Goal: Information Seeking & Learning: Check status

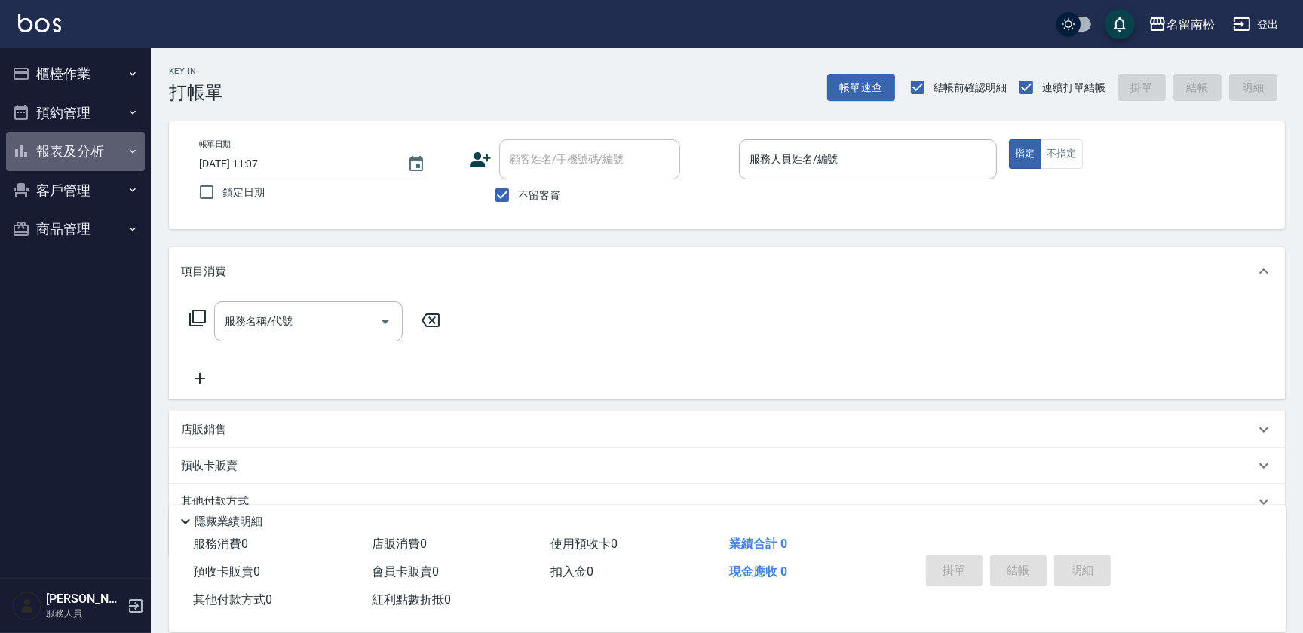
click at [121, 152] on button "報表及分析" at bounding box center [75, 151] width 139 height 39
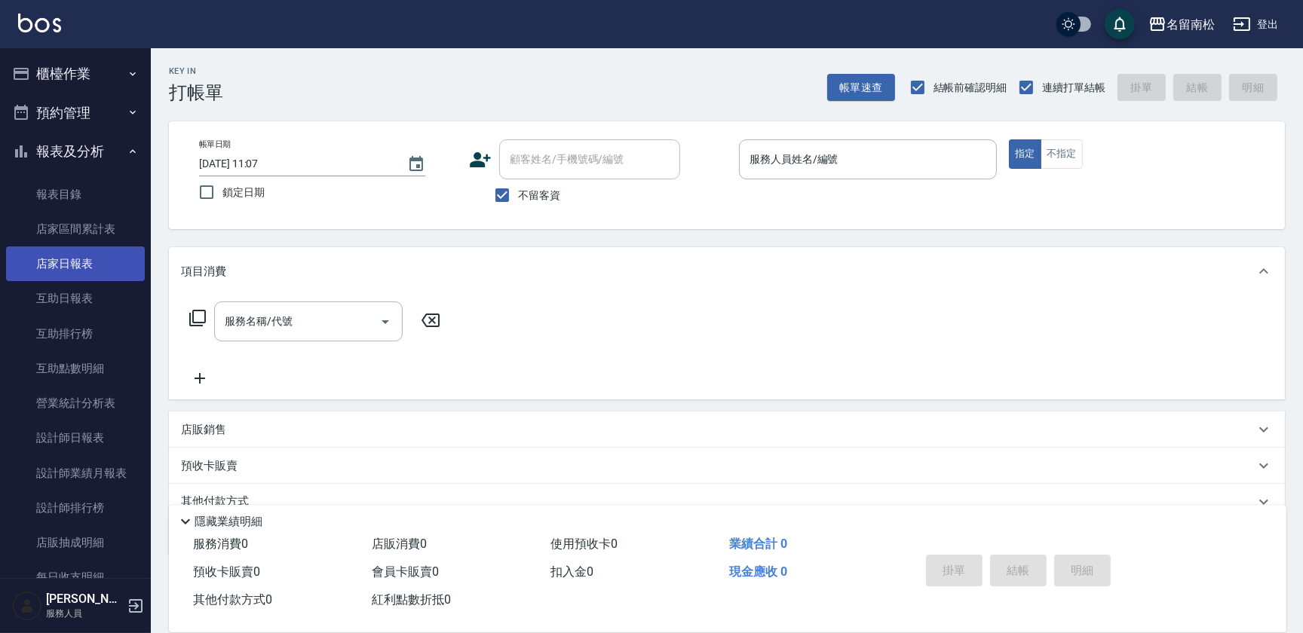
click at [112, 274] on link "店家日報表" at bounding box center [75, 264] width 139 height 35
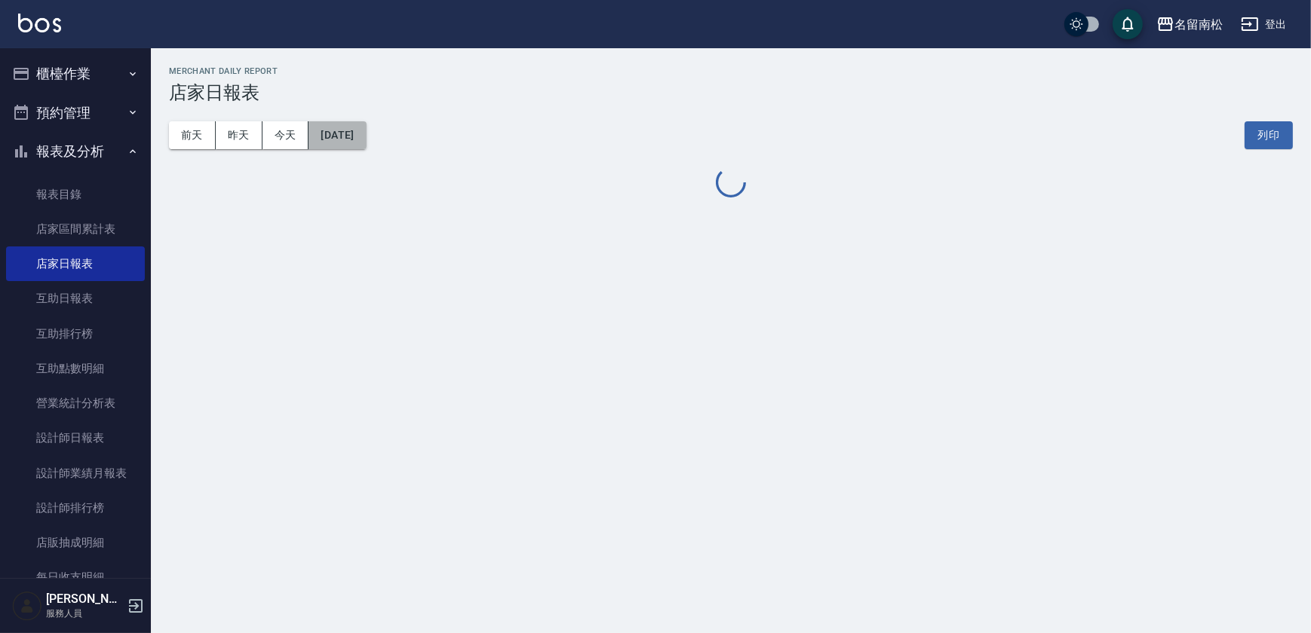
click at [366, 135] on button "[DATE]" at bounding box center [336, 135] width 57 height 28
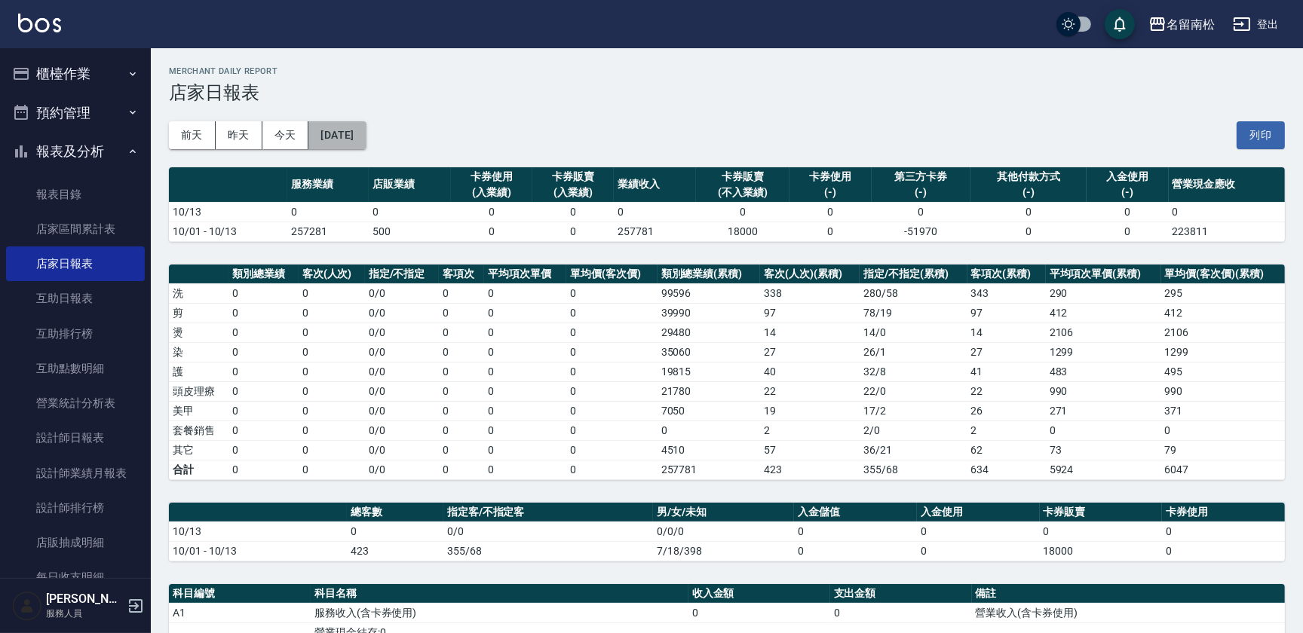
click at [366, 130] on button "[DATE]" at bounding box center [336, 135] width 57 height 28
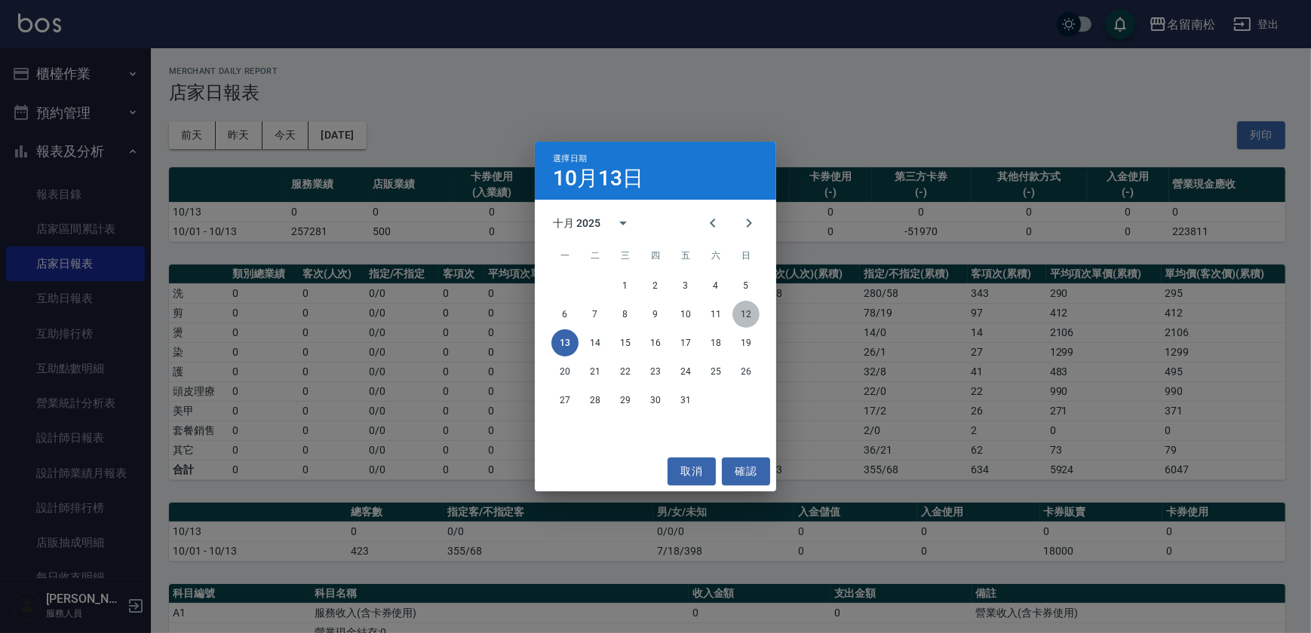
click at [752, 318] on button "12" at bounding box center [745, 314] width 27 height 27
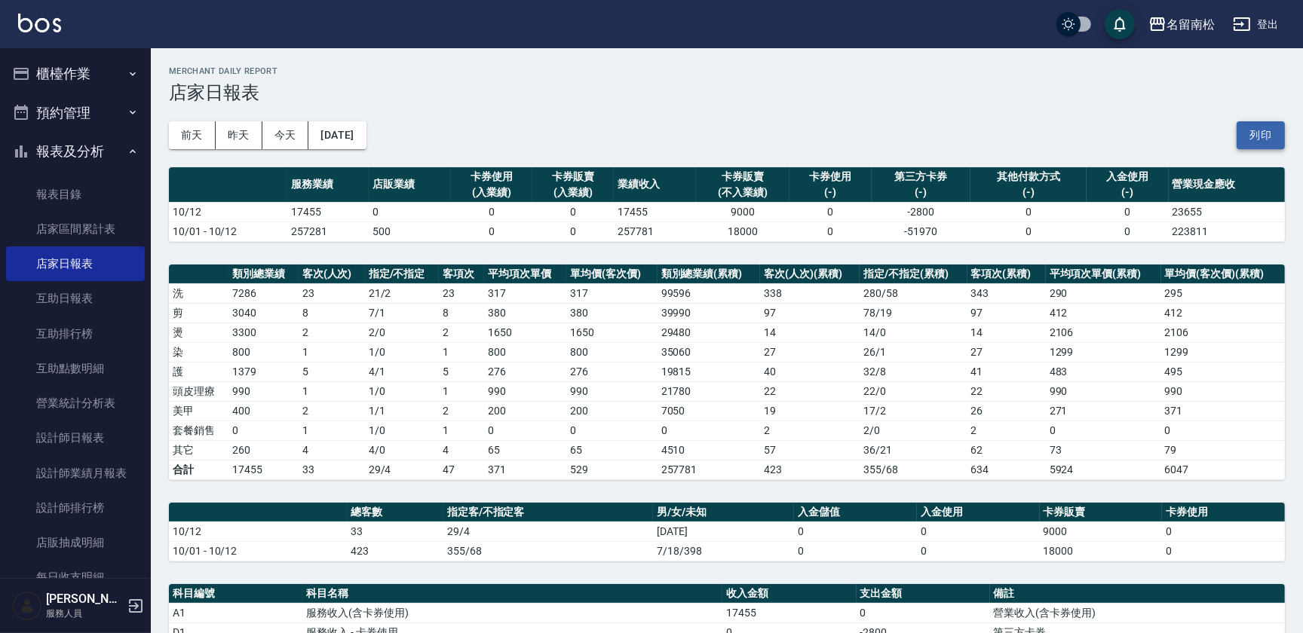
click at [1267, 130] on button "列印" at bounding box center [1261, 135] width 48 height 28
click at [106, 297] on link "互助日報表" at bounding box center [75, 298] width 139 height 35
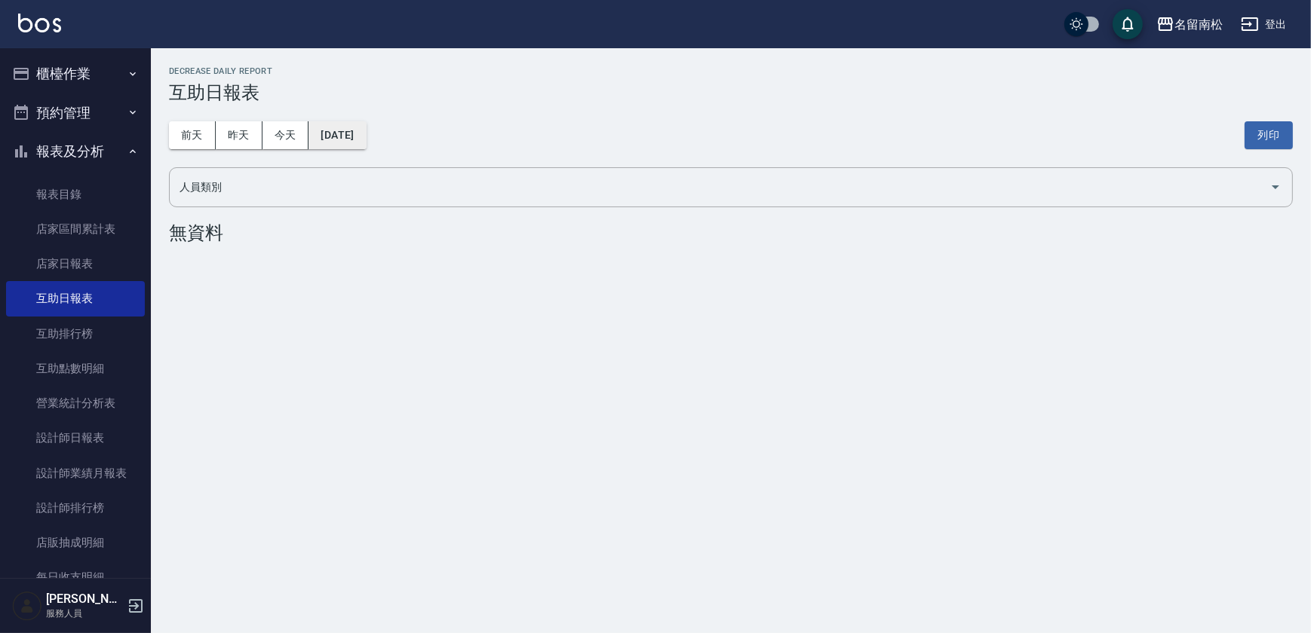
click at [350, 130] on button "[DATE]" at bounding box center [336, 135] width 57 height 28
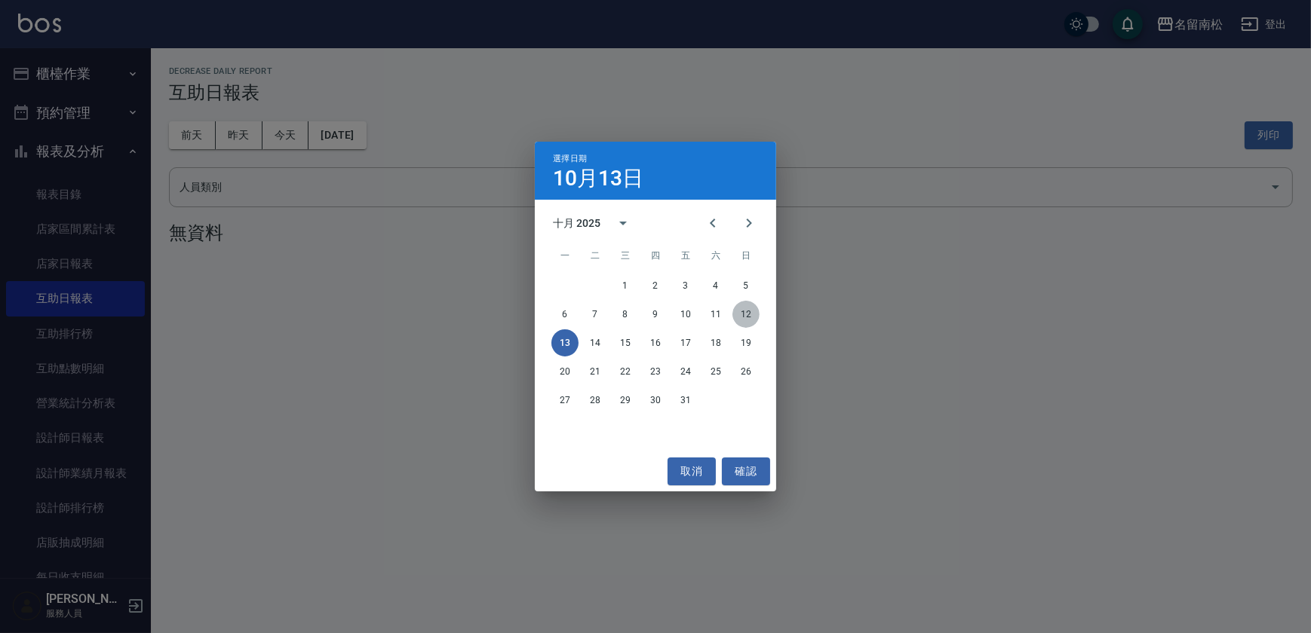
click at [753, 311] on button "12" at bounding box center [745, 314] width 27 height 27
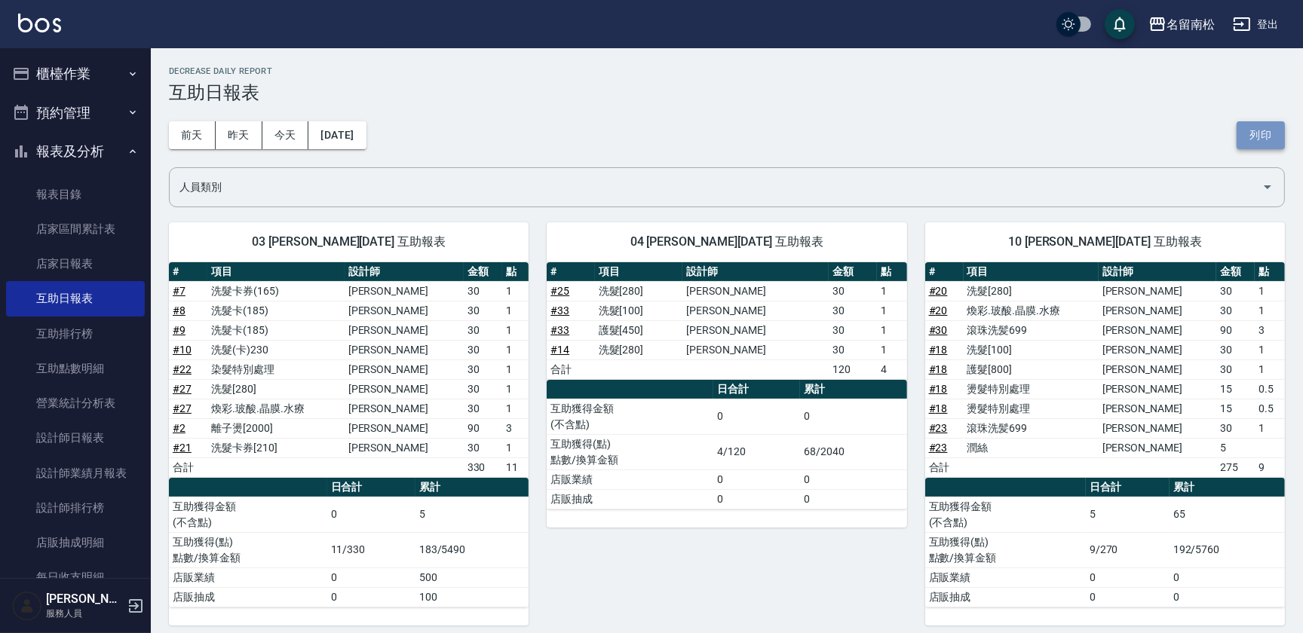
click at [1253, 123] on button "列印" at bounding box center [1261, 135] width 48 height 28
click at [91, 434] on link "設計師日報表" at bounding box center [75, 438] width 139 height 35
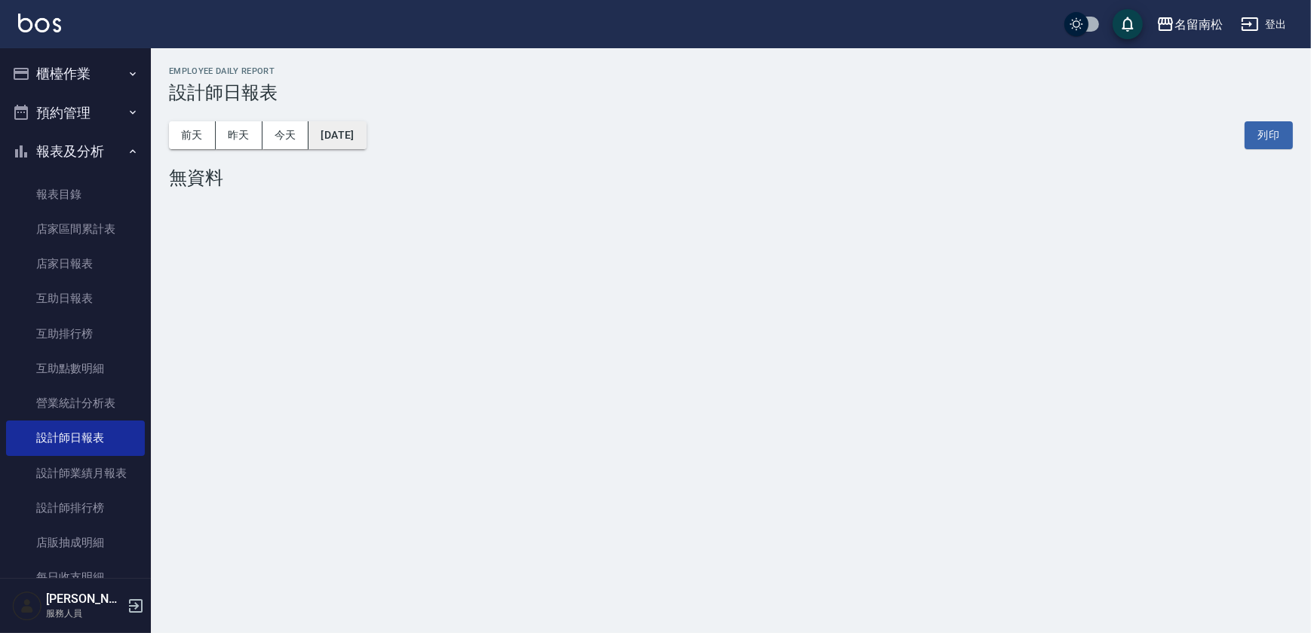
click at [352, 127] on button "[DATE]" at bounding box center [336, 135] width 57 height 28
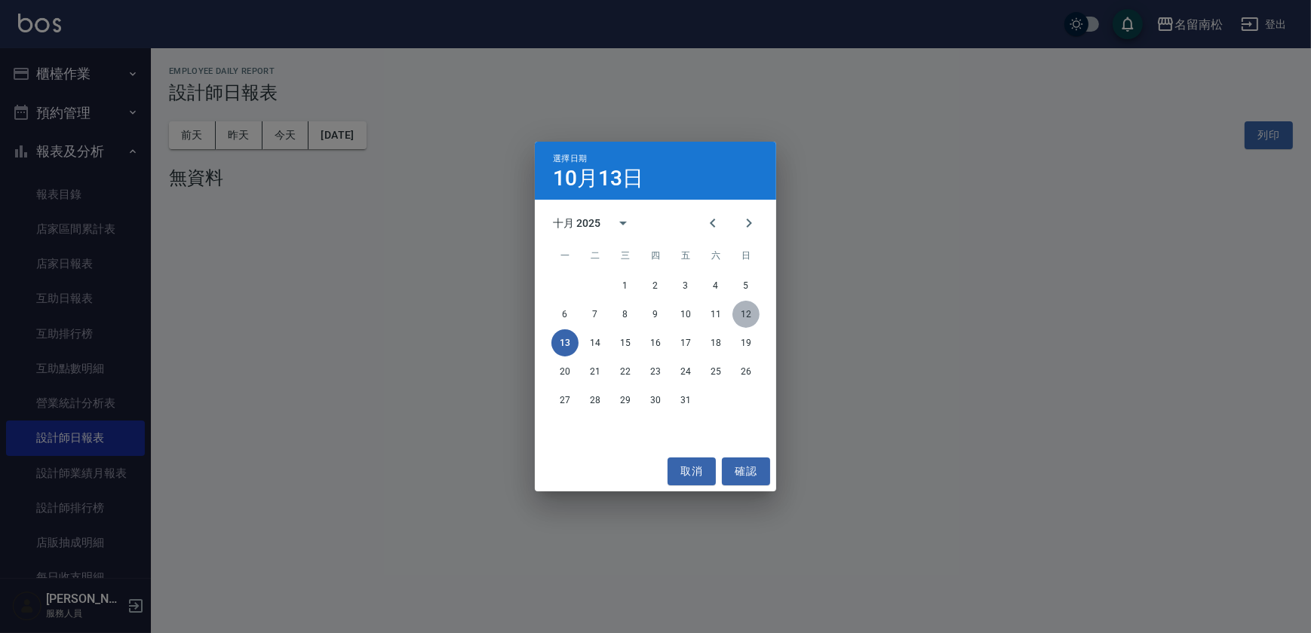
drag, startPoint x: 735, startPoint y: 309, endPoint x: 758, endPoint y: 303, distance: 24.1
click at [740, 305] on button "12" at bounding box center [745, 314] width 27 height 27
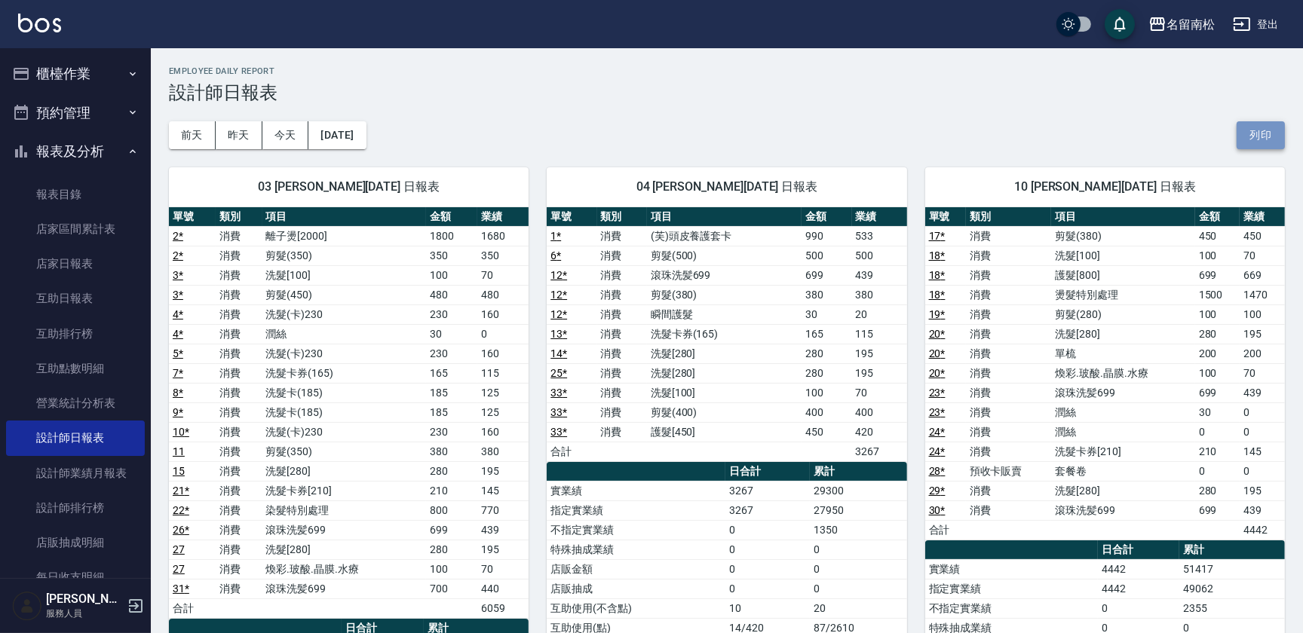
click at [1274, 130] on button "列印" at bounding box center [1261, 135] width 48 height 28
click at [116, 302] on link "互助日報表" at bounding box center [75, 298] width 139 height 35
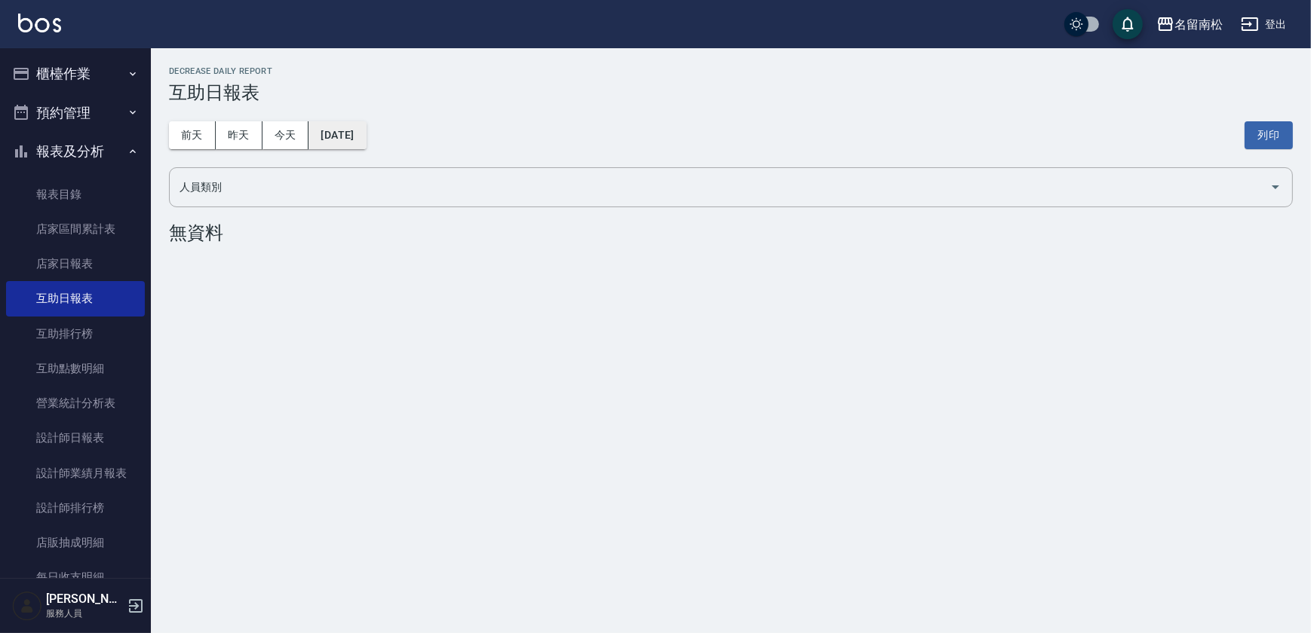
click at [366, 137] on button "[DATE]" at bounding box center [336, 135] width 57 height 28
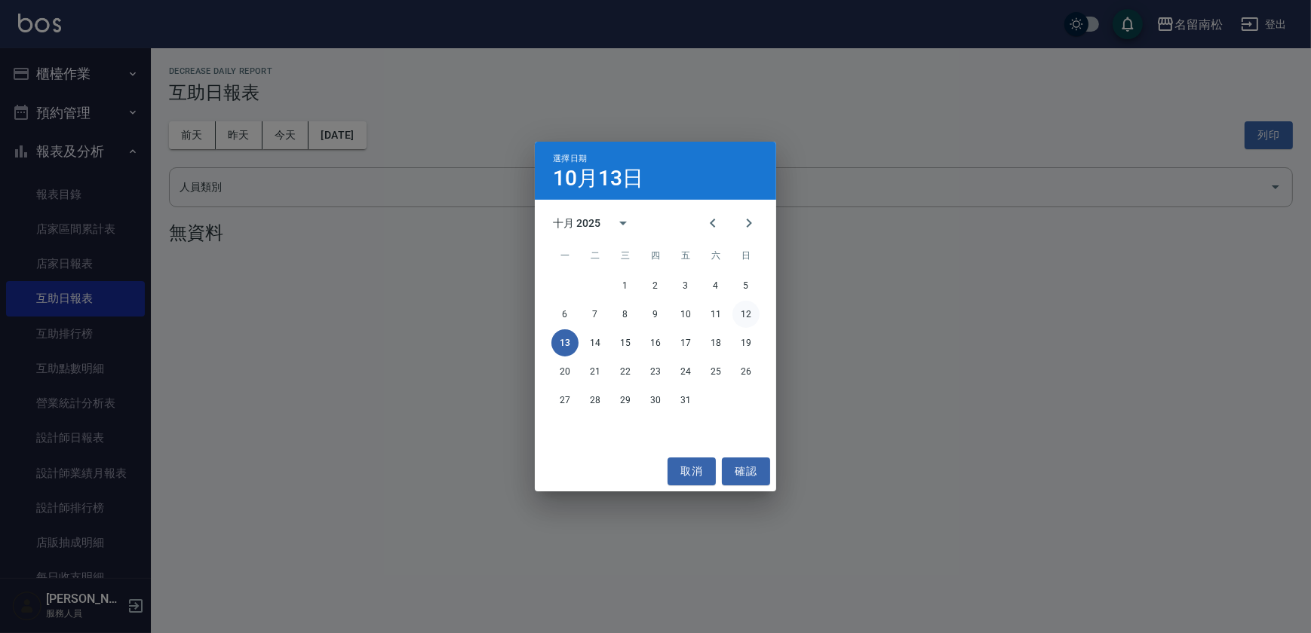
click at [749, 318] on button "12" at bounding box center [745, 314] width 27 height 27
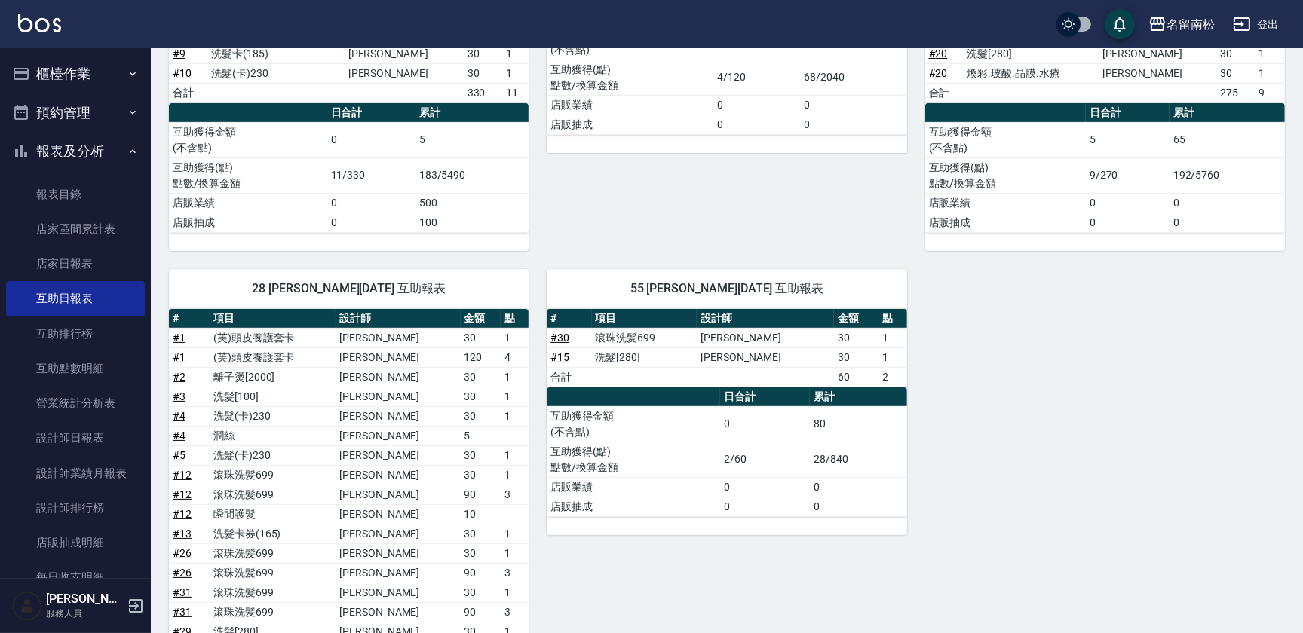
scroll to position [386, 0]
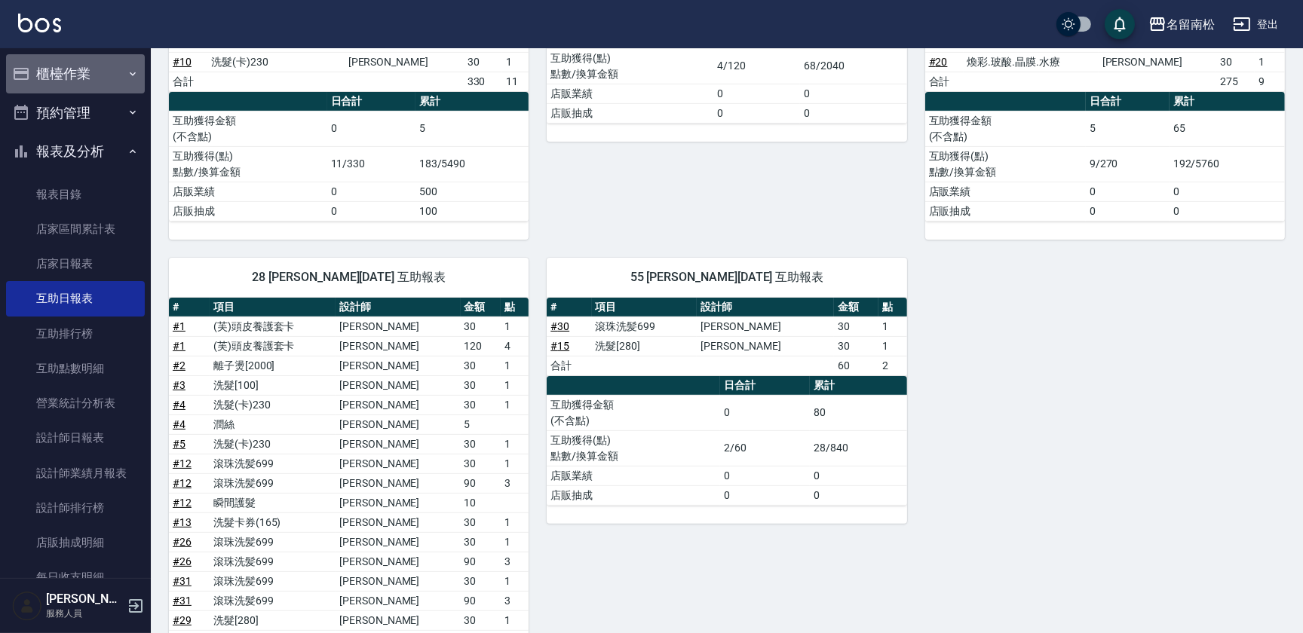
click at [123, 81] on button "櫃檯作業" at bounding box center [75, 73] width 139 height 39
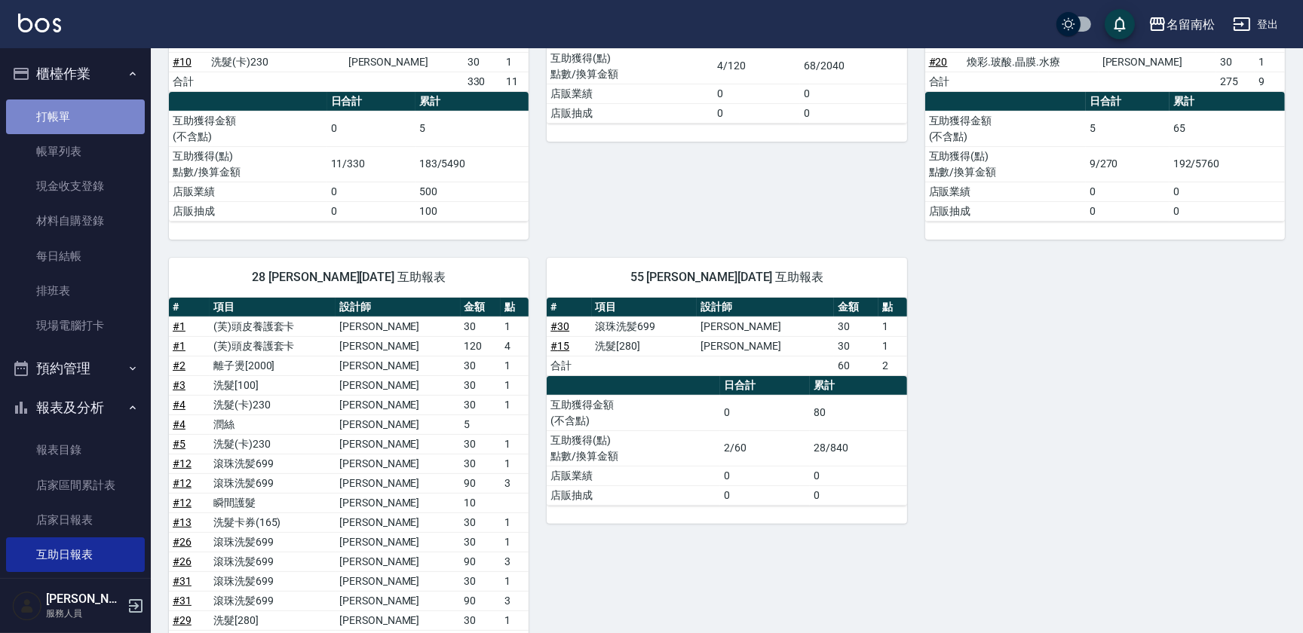
click at [87, 111] on link "打帳單" at bounding box center [75, 117] width 139 height 35
